Goal: Check status

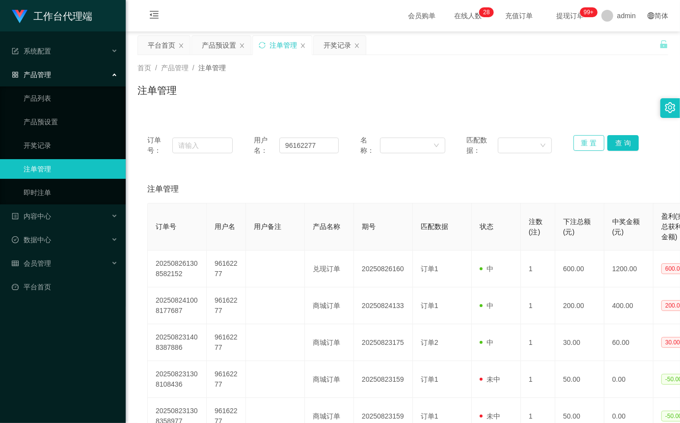
drag, startPoint x: 587, startPoint y: 143, endPoint x: 436, endPoint y: 162, distance: 151.4
click at [586, 143] on button "重 置" at bounding box center [588, 143] width 31 height 16
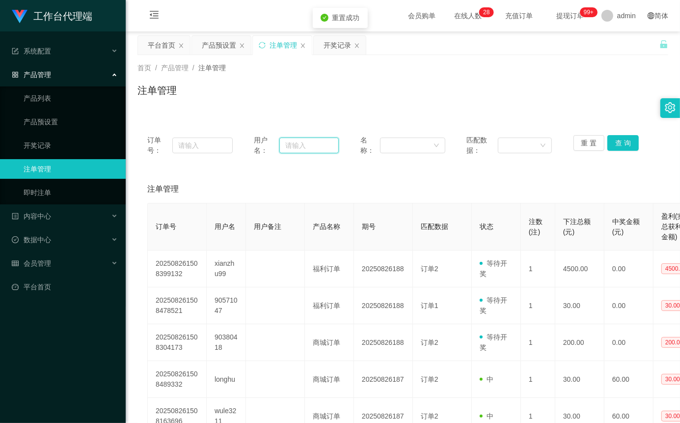
click at [319, 146] on input "text" at bounding box center [308, 145] width 59 height 16
paste input "90571047"
type input "90571047"
click at [613, 136] on button "查 询" at bounding box center [622, 143] width 31 height 16
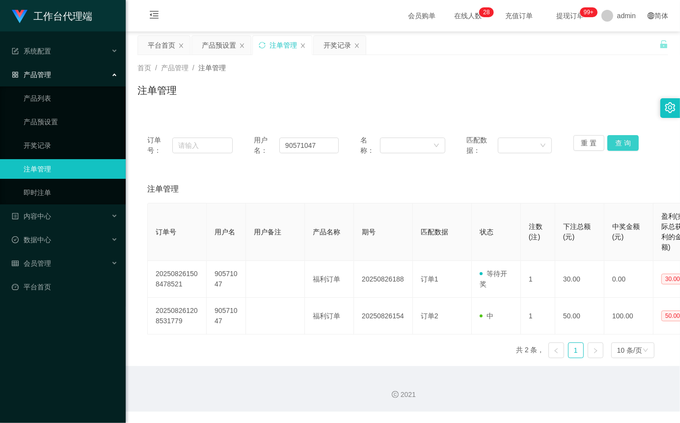
click at [621, 135] on button "查 询" at bounding box center [622, 143] width 31 height 16
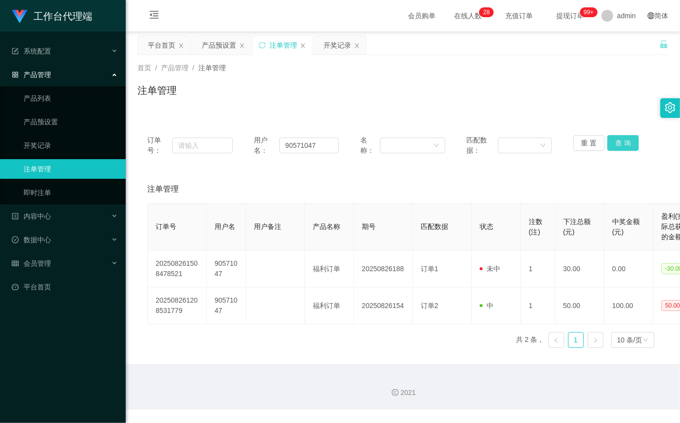
click at [621, 135] on button "查 询" at bounding box center [622, 143] width 31 height 16
